Goal: Communication & Community: Answer question/provide support

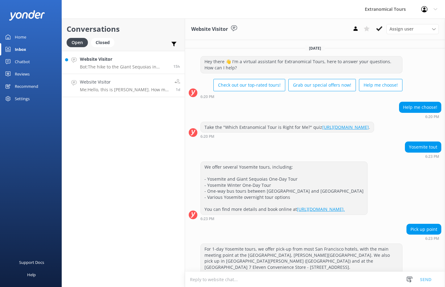
click at [140, 66] on p "Bot: The hike to the Giant Sequoias in [GEOGRAPHIC_DATA] is a 2-mile round trip…" at bounding box center [124, 67] width 89 height 6
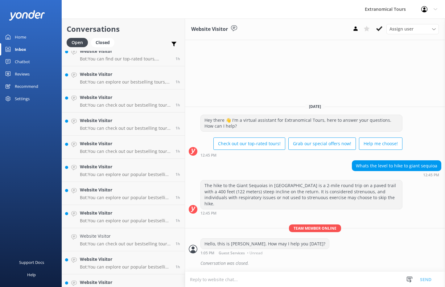
scroll to position [873, 0]
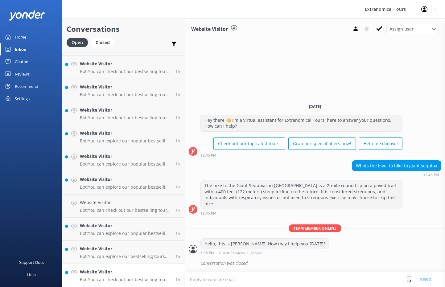
click at [134, 276] on div "Website Visitor Bot: You can check out our bestselling tours, including trips t…" at bounding box center [125, 275] width 91 height 14
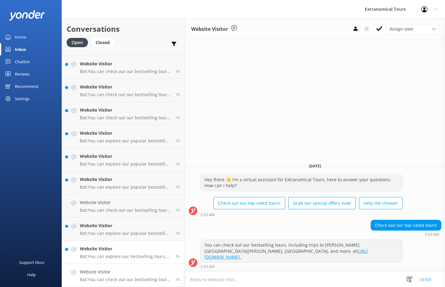
click at [132, 255] on p "Bot: You can explore our bestselling tours, including trips to [PERSON_NAME][GE…" at bounding box center [125, 257] width 91 height 6
click at [132, 215] on link "Website Visitor Bot: You can check out our bestselling tours, including trips t…" at bounding box center [123, 205] width 123 height 23
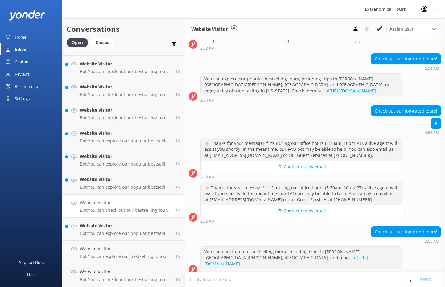
scroll to position [49, 0]
click at [135, 178] on h4 "Website Visitor" at bounding box center [125, 179] width 91 height 7
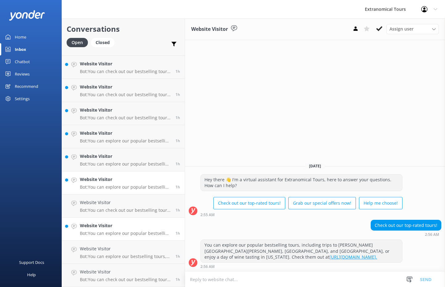
click at [135, 229] on div "Website Visitor Bot: You can explore our popular bestselling tours, including t…" at bounding box center [125, 229] width 91 height 14
click at [140, 165] on p "Bot: You can explore our popular bestselling tours, including trips to [PERSON_…" at bounding box center [125, 164] width 91 height 6
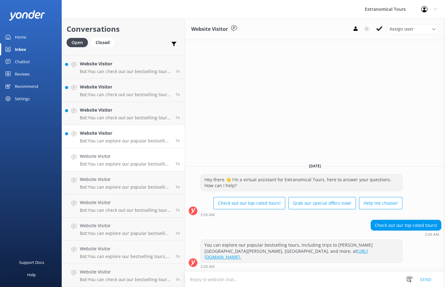
click at [144, 140] on p "Bot: You can explore our popular bestselling tours, including trips to [PERSON_…" at bounding box center [125, 141] width 91 height 6
click at [142, 116] on p "Bot: You can check out our bestselling tours, including trips to [PERSON_NAME][…" at bounding box center [125, 118] width 91 height 6
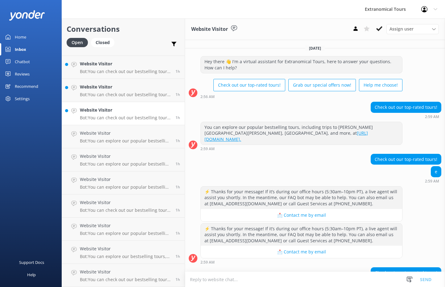
scroll to position [35, 0]
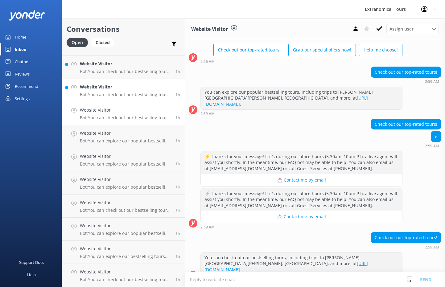
click at [142, 87] on h4 "Website Visitor" at bounding box center [125, 86] width 91 height 7
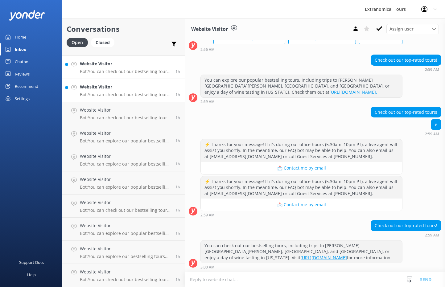
scroll to position [47, 0]
click at [139, 73] on p "Bot: You can check out our bestselling tours, including trips to [PERSON_NAME][…" at bounding box center [125, 72] width 91 height 6
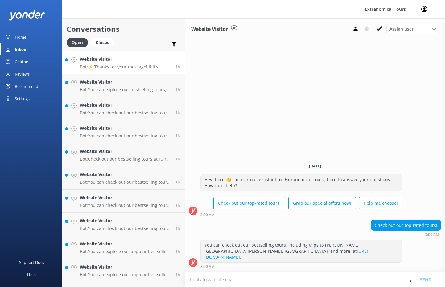
click at [147, 66] on p "Bot: ⚡ Thanks for your message! If it’s during our office hours (5:30am–10pm PT…" at bounding box center [125, 67] width 91 height 6
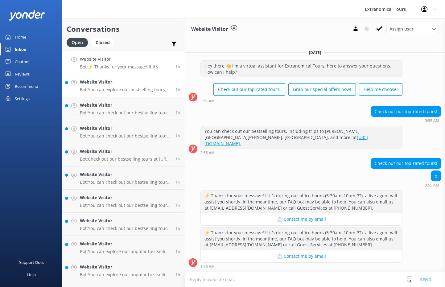
click at [128, 85] on h4 "Website Visitor" at bounding box center [125, 82] width 91 height 7
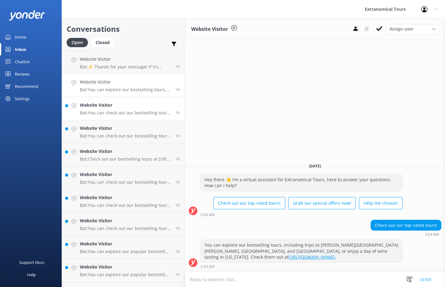
click at [129, 115] on p "Bot: You can check out our bestselling tours, including trips to [PERSON_NAME][…" at bounding box center [125, 113] width 91 height 6
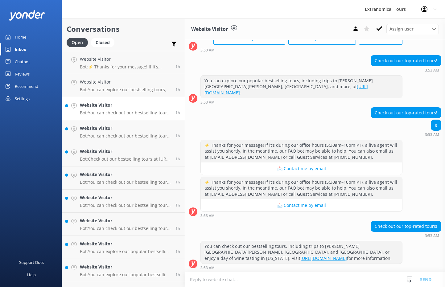
scroll to position [47, 0]
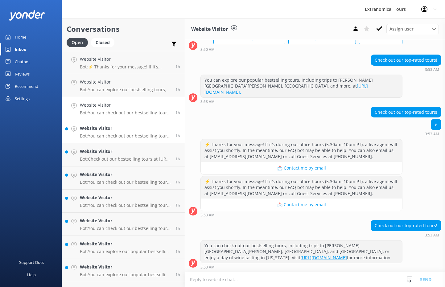
click at [132, 126] on h4 "Website Visitor" at bounding box center [125, 128] width 91 height 7
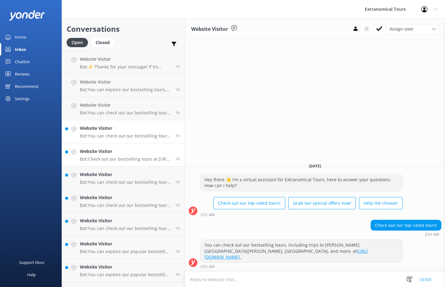
click at [138, 155] on h4 "Website Visitor" at bounding box center [125, 151] width 91 height 7
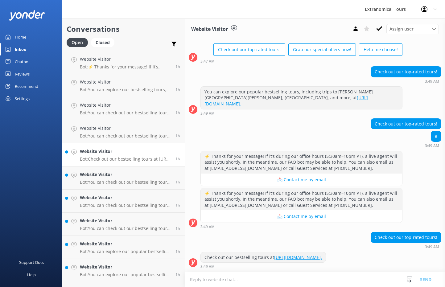
scroll to position [41, 0]
click at [134, 184] on p "Bot: You can check out our bestselling tours, including trips to [PERSON_NAME][…" at bounding box center [125, 182] width 91 height 6
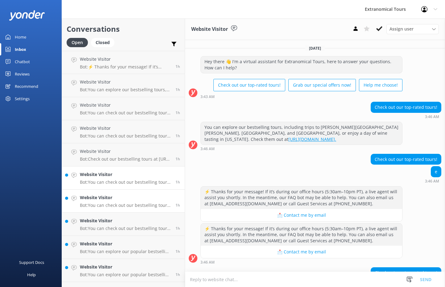
scroll to position [47, 0]
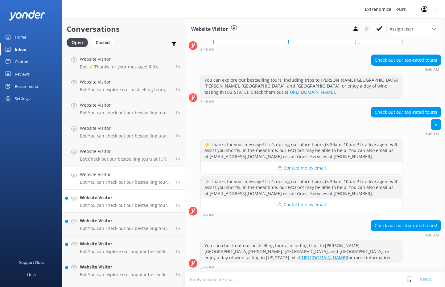
click at [130, 197] on h4 "Website Visitor" at bounding box center [125, 197] width 91 height 7
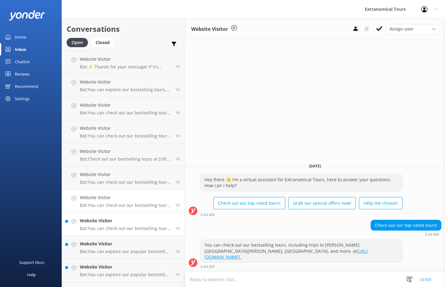
click at [131, 226] on p "Bot: You can check out our bestselling tours, including trips to [PERSON_NAME][…" at bounding box center [125, 229] width 91 height 6
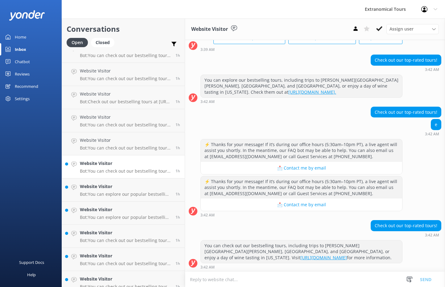
scroll to position [116, 0]
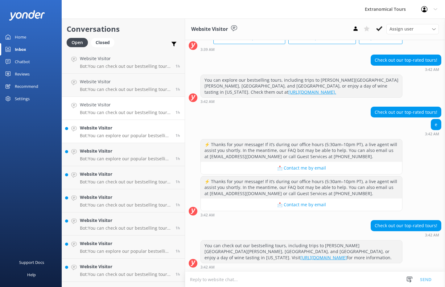
click at [139, 131] on div "Website Visitor Bot: You can explore our popular bestselling tours, including t…" at bounding box center [125, 131] width 91 height 14
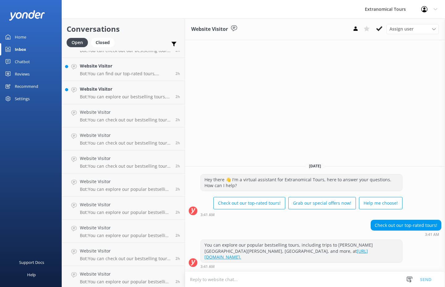
scroll to position [873, 0]
